Goal: Information Seeking & Learning: Learn about a topic

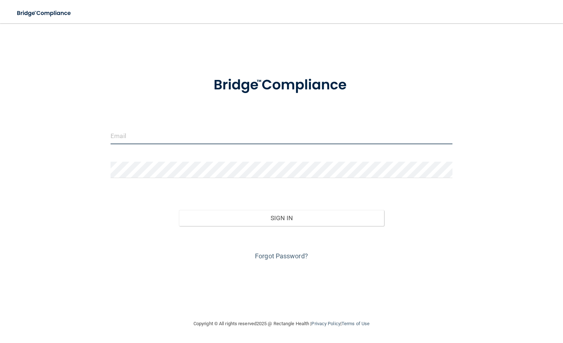
click at [144, 134] on input "email" at bounding box center [281, 136] width 342 height 16
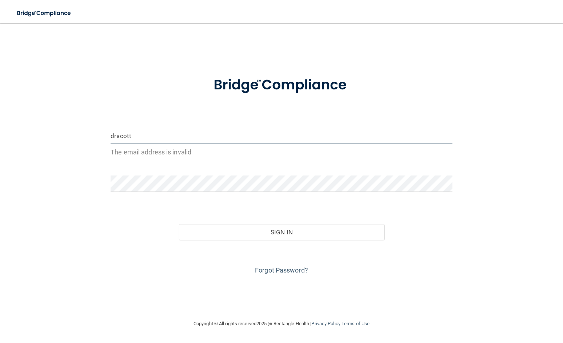
type input "[EMAIL_ADDRESS][DOMAIN_NAME]"
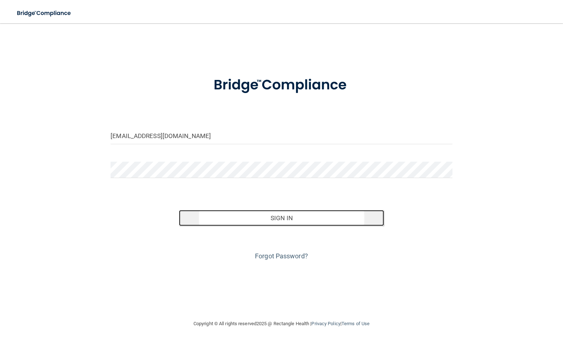
click at [278, 216] on button "Sign In" at bounding box center [281, 218] width 205 height 16
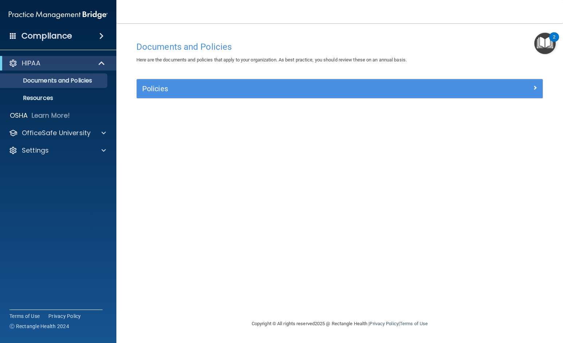
drag, startPoint x: 562, startPoint y: 10, endPoint x: 384, endPoint y: 13, distance: 178.1
click at [383, 13] on nav "Toggle navigation [PERSON_NAME] [EMAIL_ADDRESS][DOMAIN_NAME] Manage My Enterpri…" at bounding box center [339, 11] width 446 height 23
click at [44, 152] on p "Settings" at bounding box center [35, 150] width 27 height 9
click at [33, 190] on link "Sign Out" at bounding box center [50, 185] width 114 height 15
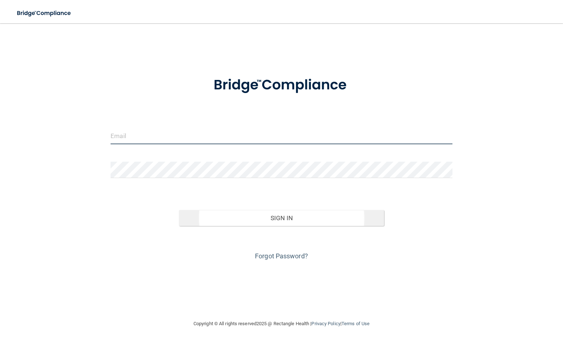
type input "[EMAIL_ADDRESS][DOMAIN_NAME]"
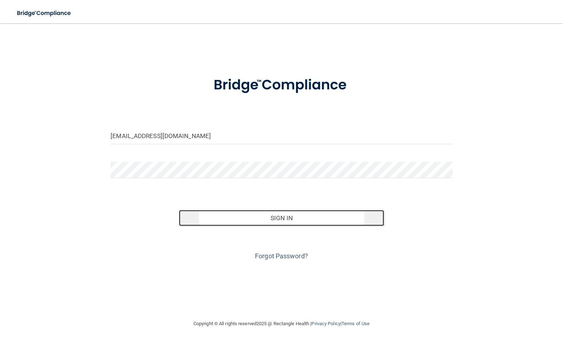
click at [283, 217] on button "Sign In" at bounding box center [281, 218] width 205 height 16
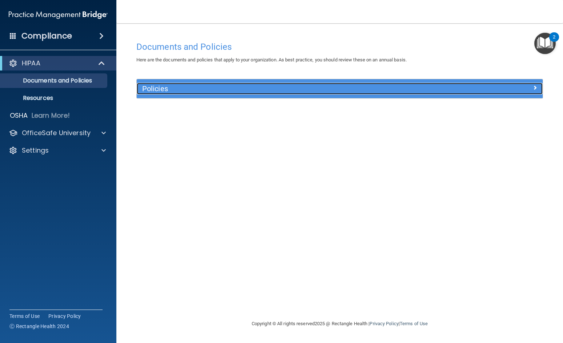
click at [169, 87] on h5 "Policies" at bounding box center [288, 89] width 293 height 8
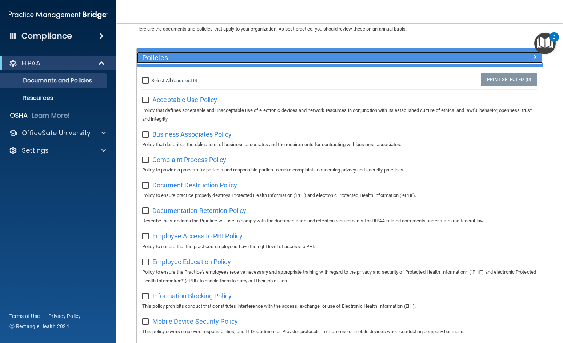
scroll to position [73, 0]
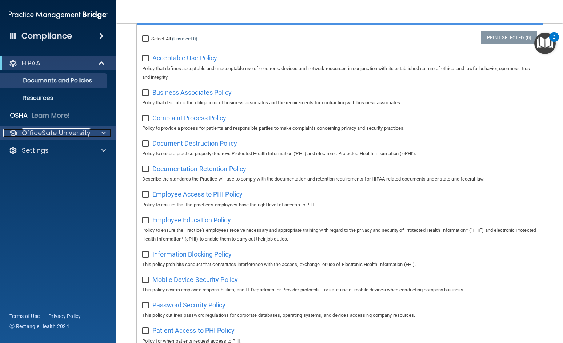
click at [100, 131] on div at bounding box center [102, 133] width 18 height 9
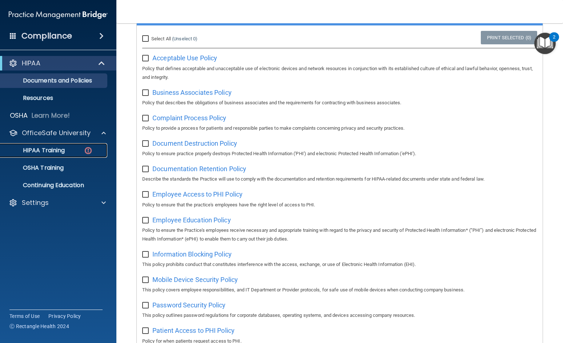
click at [82, 149] on div "HIPAA Training" at bounding box center [54, 150] width 99 height 7
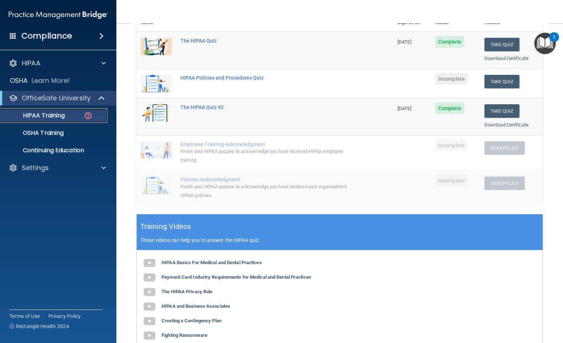
scroll to position [109, 0]
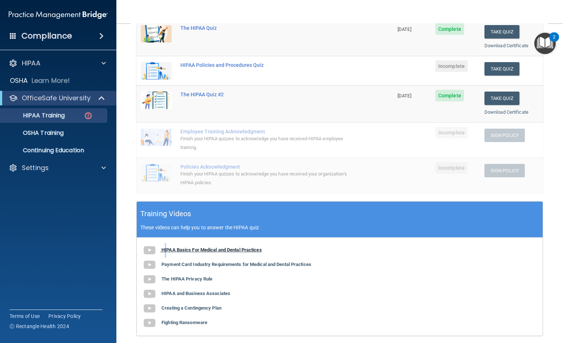
click at [166, 249] on b "HIPAA Basics For Medical and Dental Practices" at bounding box center [211, 249] width 100 height 5
click at [211, 262] on b "Payment Card Industry Requirements for Medical and Dental Practices" at bounding box center [236, 264] width 150 height 5
click at [182, 264] on b "Payment Card Industry Requirements for Medical and Dental Practices" at bounding box center [236, 264] width 150 height 5
click at [186, 278] on b "The HIPAA Privacy Rule" at bounding box center [186, 278] width 51 height 5
